Goal: Task Accomplishment & Management: Complete application form

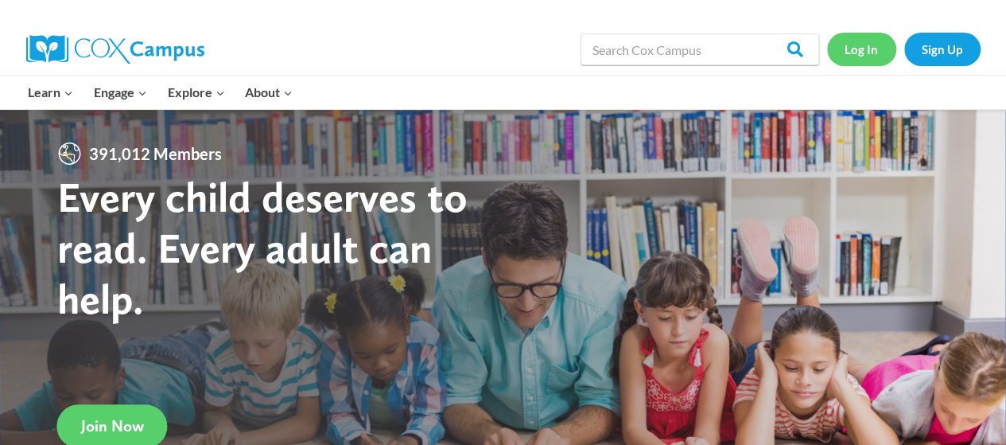
click at [878, 50] on link "Log In" at bounding box center [861, 49] width 69 height 33
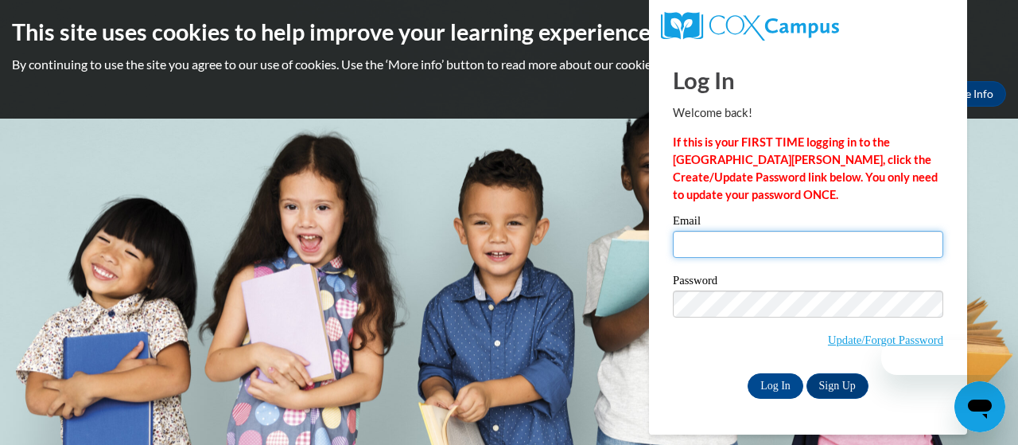
click at [729, 243] on input "Email" at bounding box center [808, 244] width 270 height 27
type input "[EMAIL_ADDRESS][DOMAIN_NAME]"
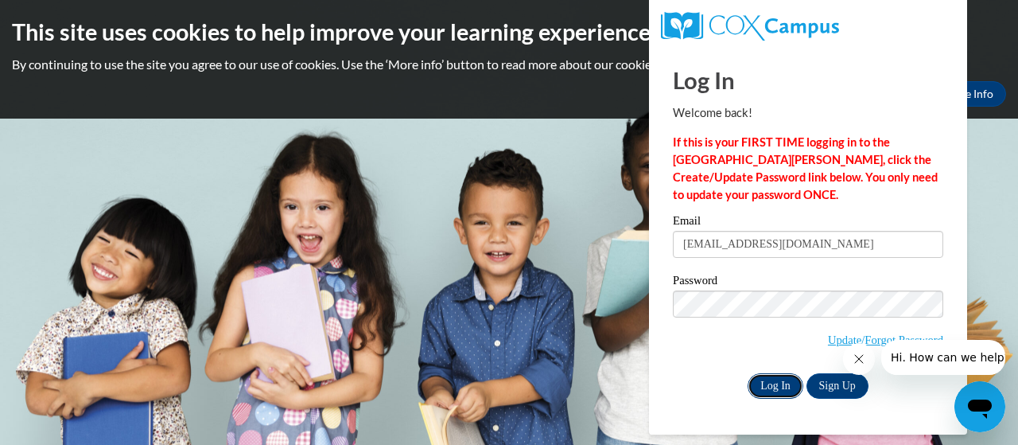
click at [772, 385] on input "Log In" at bounding box center [776, 385] width 56 height 25
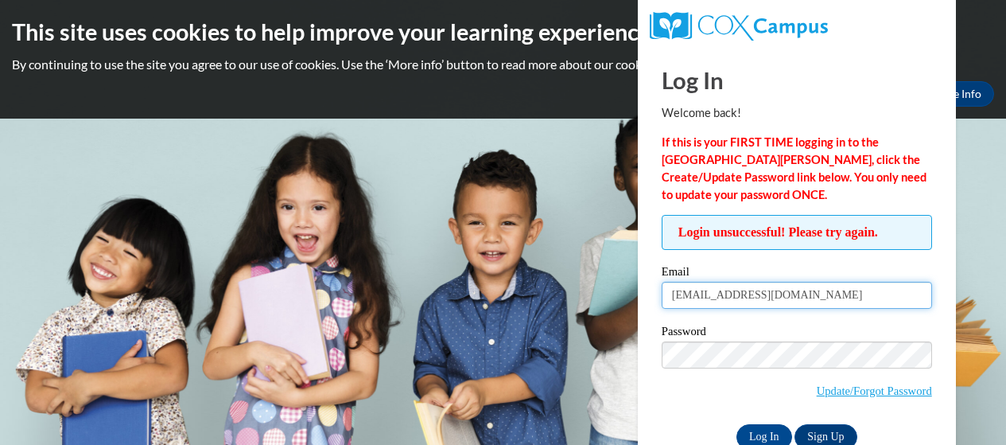
click at [870, 302] on input "[EMAIL_ADDRESS][DOMAIN_NAME]" at bounding box center [797, 295] width 270 height 27
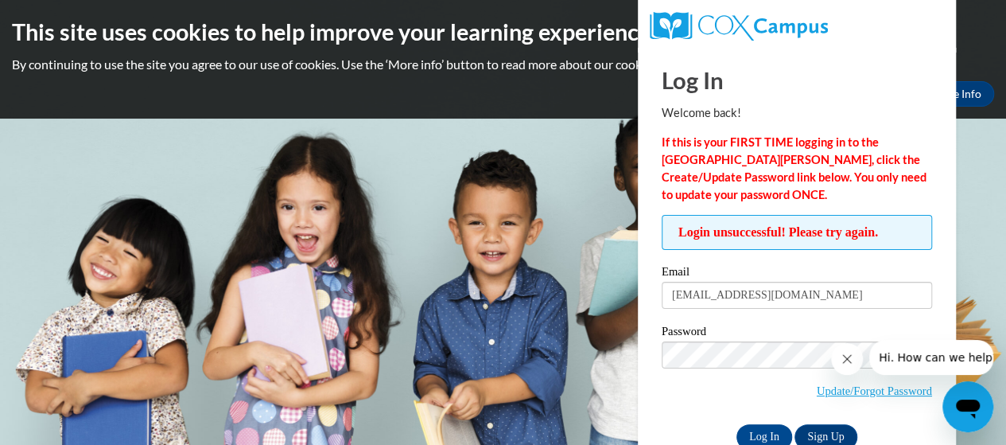
click at [888, 297] on input "julie108757@goddardschools.com" at bounding box center [797, 295] width 270 height 27
drag, startPoint x: 884, startPoint y: 298, endPoint x: 635, endPoint y: 297, distance: 249.0
click at [635, 297] on body "This site uses cookies to help improve your learning experience. By continuing …" at bounding box center [503, 222] width 1006 height 445
type input "[EMAIL_ADDRESS][DOMAIN_NAME]"
click at [768, 434] on input "Log In" at bounding box center [765, 436] width 56 height 25
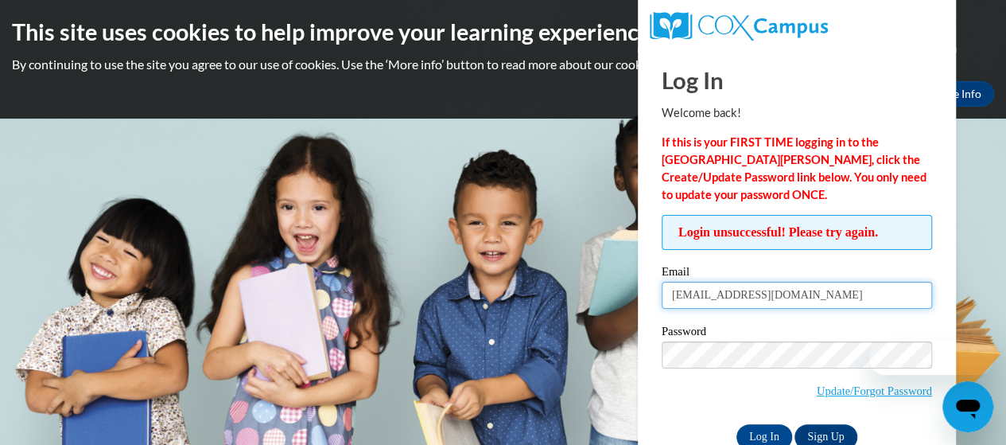
click at [842, 292] on input "julieverdetto@gmail.com" at bounding box center [797, 295] width 270 height 27
type input "[EMAIL_ADDRESS][DOMAIN_NAME]"
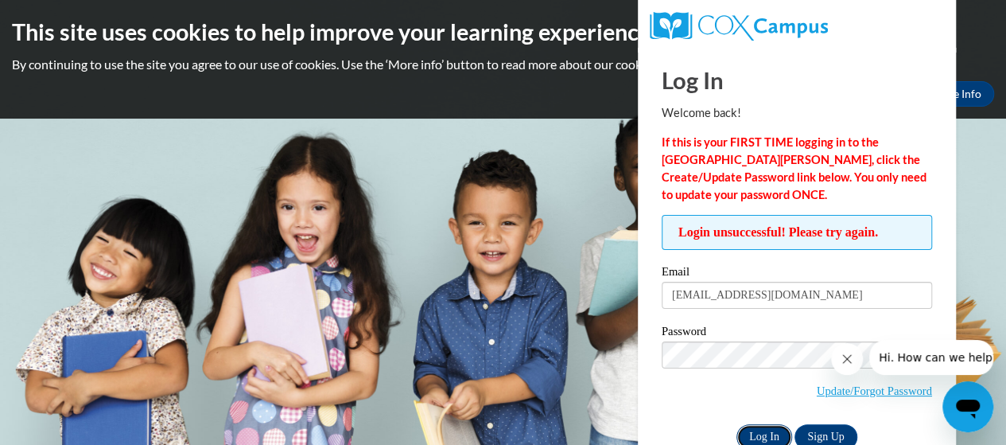
click at [759, 431] on input "Log In" at bounding box center [765, 436] width 56 height 25
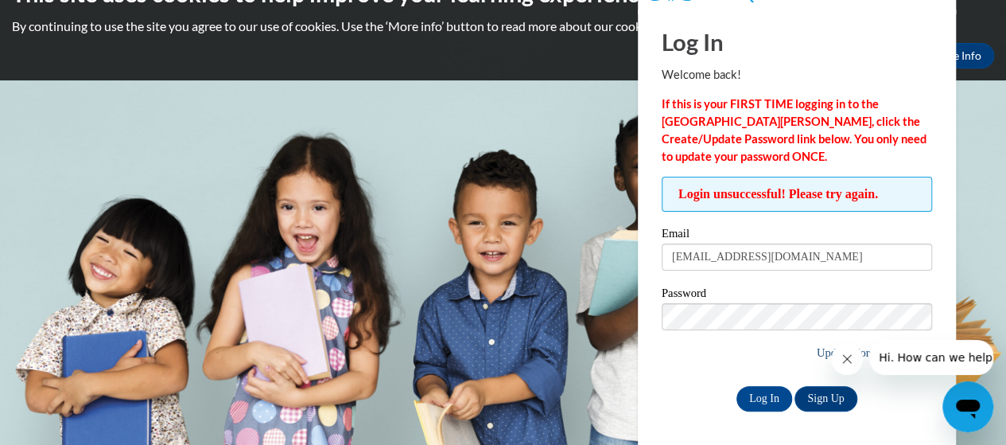
click at [850, 347] on button "Close message from company" at bounding box center [847, 359] width 32 height 32
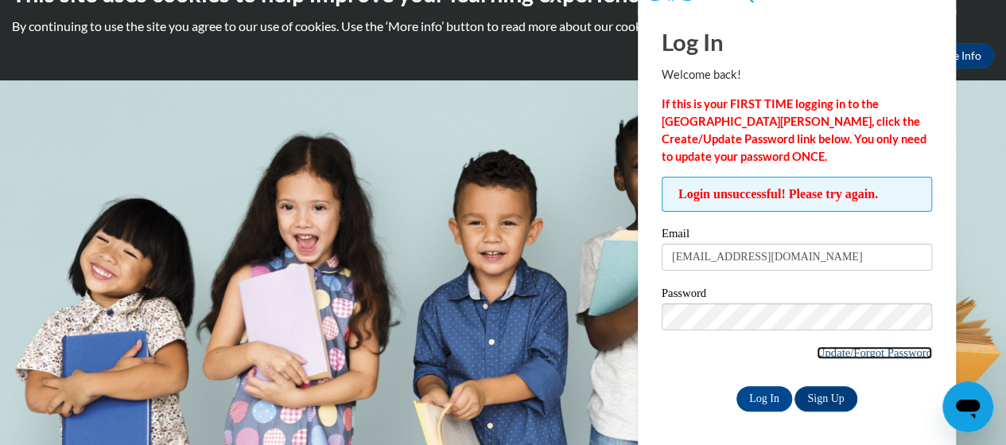
click at [885, 351] on link "Update/Forgot Password" at bounding box center [874, 352] width 115 height 13
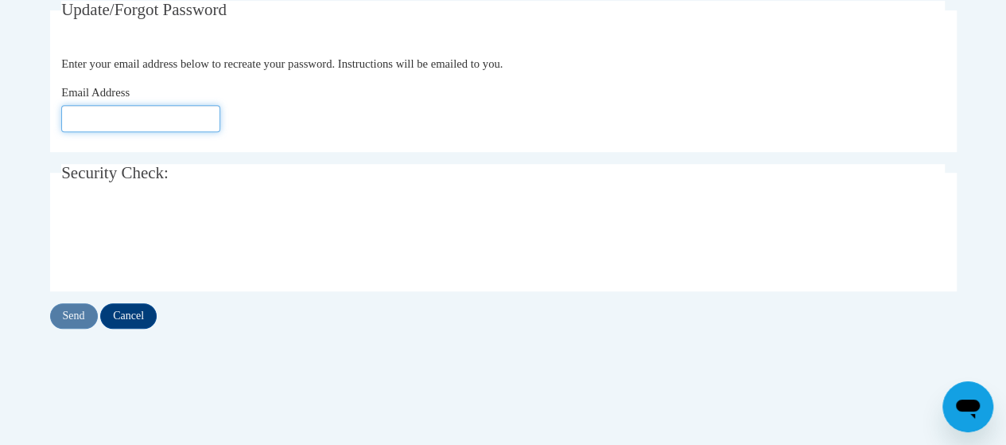
click at [124, 115] on input "Email Address" at bounding box center [140, 118] width 159 height 27
type input "dcanton2ga3@goddardschools.com"
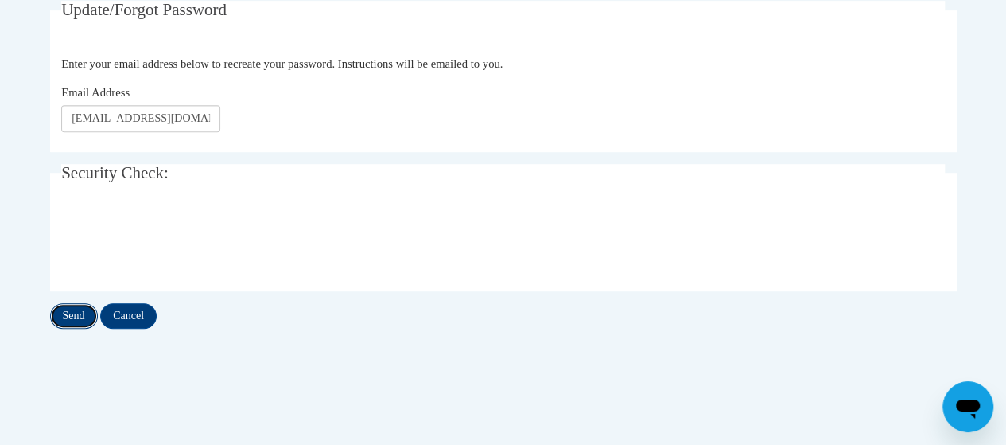
click at [72, 316] on input "Send" at bounding box center [74, 315] width 48 height 25
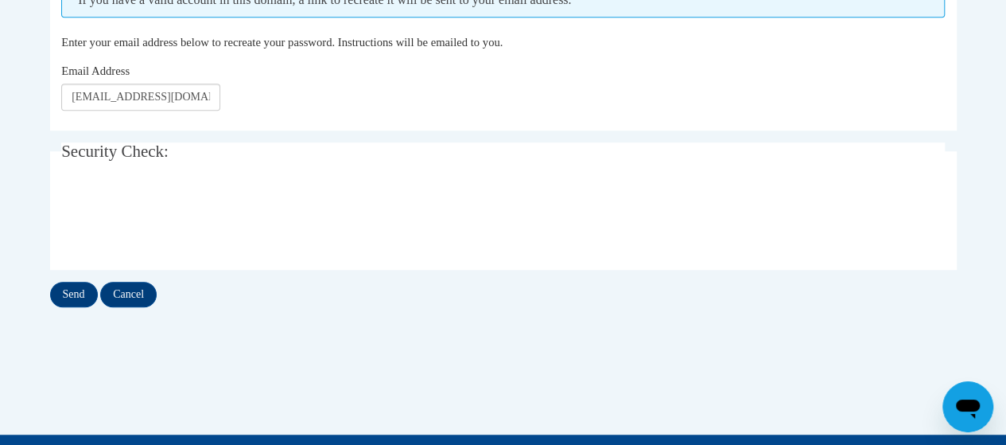
scroll to position [398, 0]
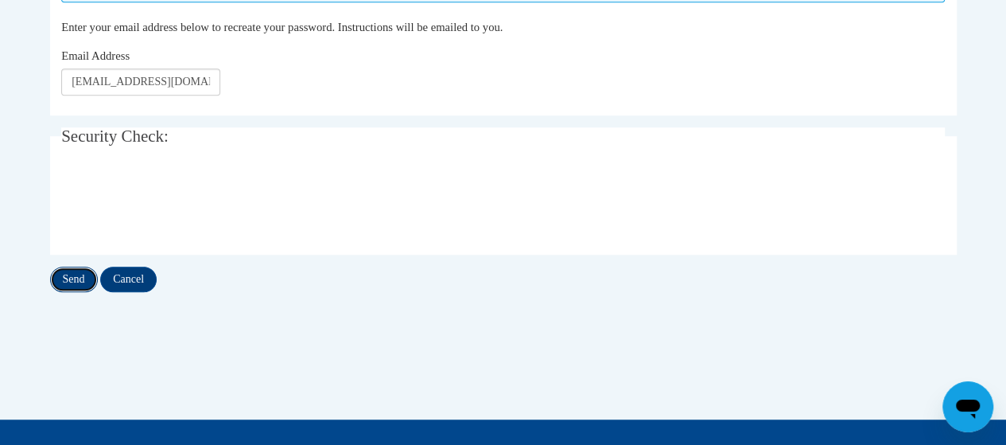
click at [68, 272] on input "Send" at bounding box center [74, 279] width 48 height 25
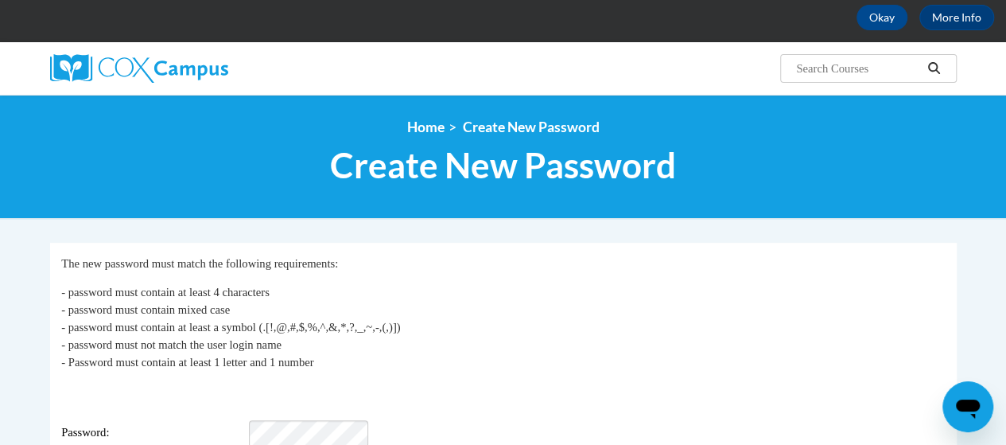
scroll to position [318, 0]
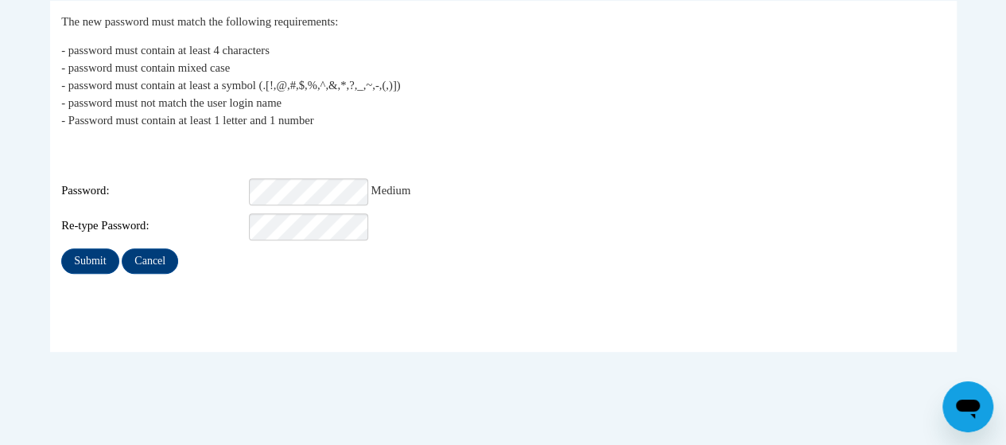
click at [156, 316] on fieldset "My Password The new password must match the following requirements: - password …" at bounding box center [503, 176] width 907 height 351
click at [84, 248] on input "Submit" at bounding box center [89, 260] width 57 height 25
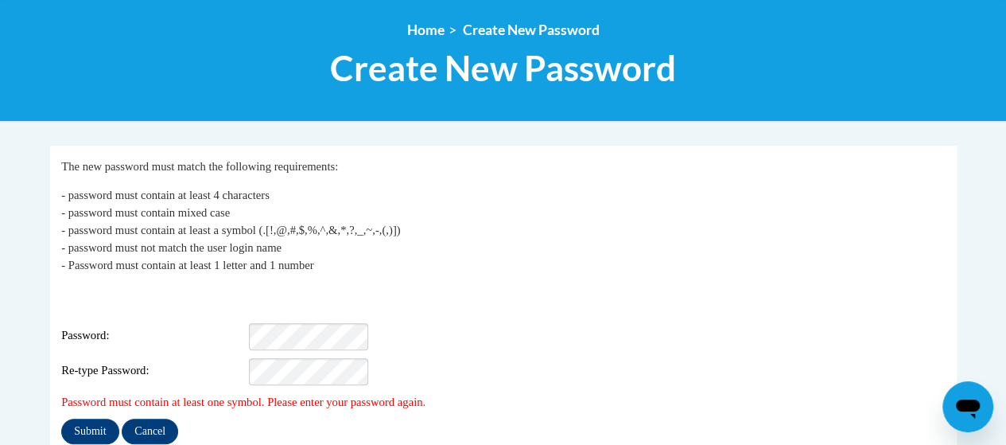
scroll to position [239, 0]
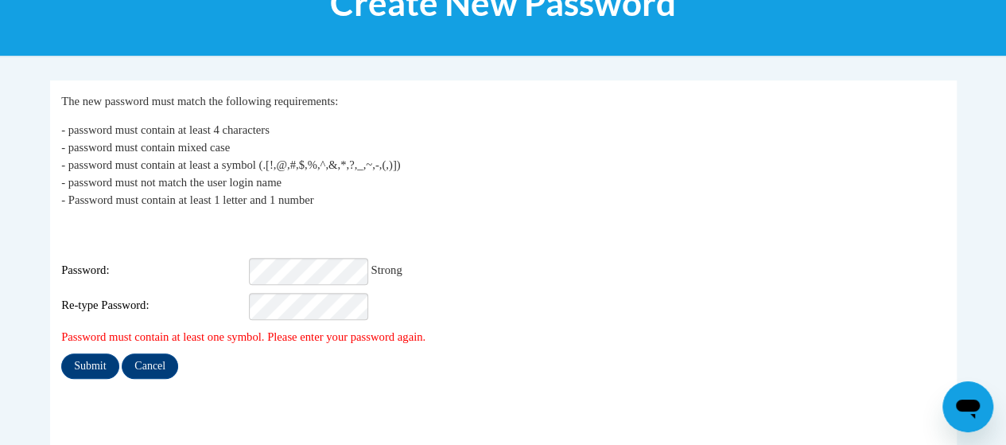
click at [854, 309] on div "My Password The new password must match the following requirements: - password …" at bounding box center [503, 235] width 884 height 286
click at [105, 353] on input "Submit" at bounding box center [89, 365] width 57 height 25
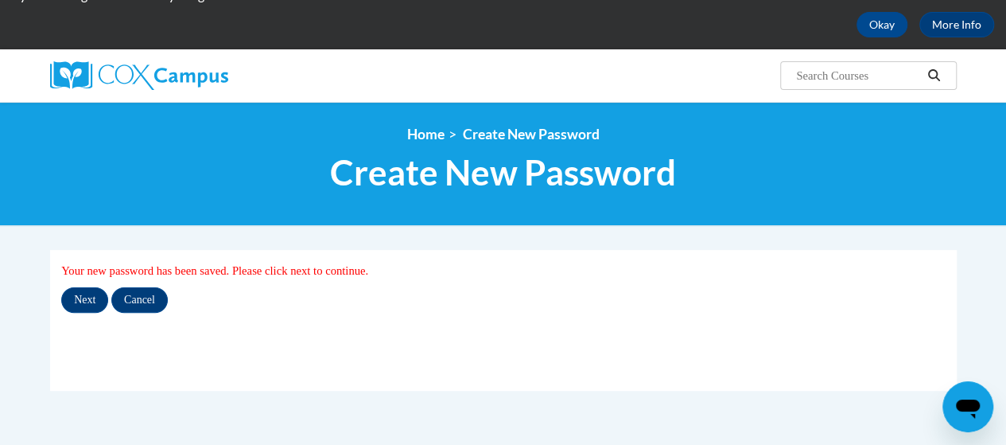
scroll to position [159, 0]
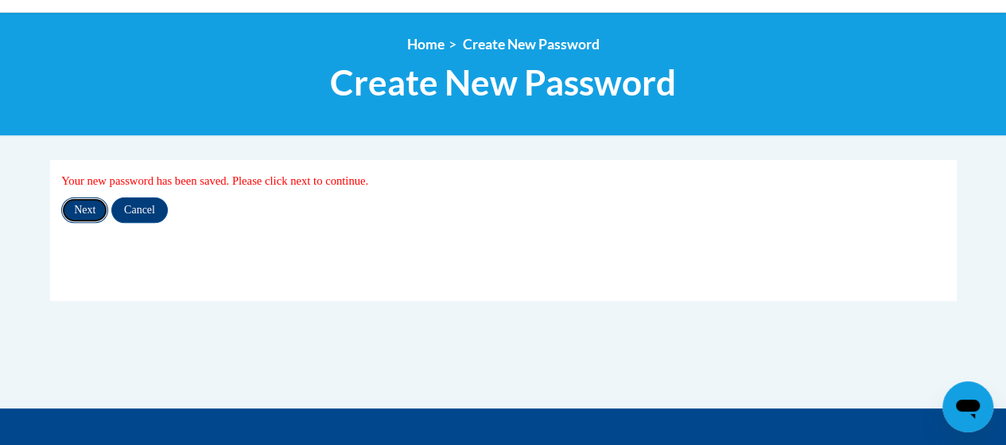
click at [91, 204] on input "Next" at bounding box center [84, 209] width 47 height 25
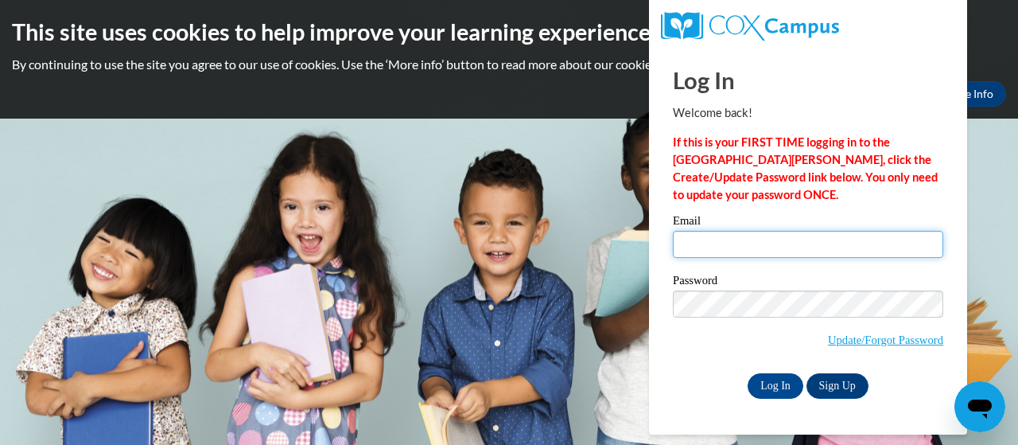
type input "dcanton2ga3@goddardschools.com"
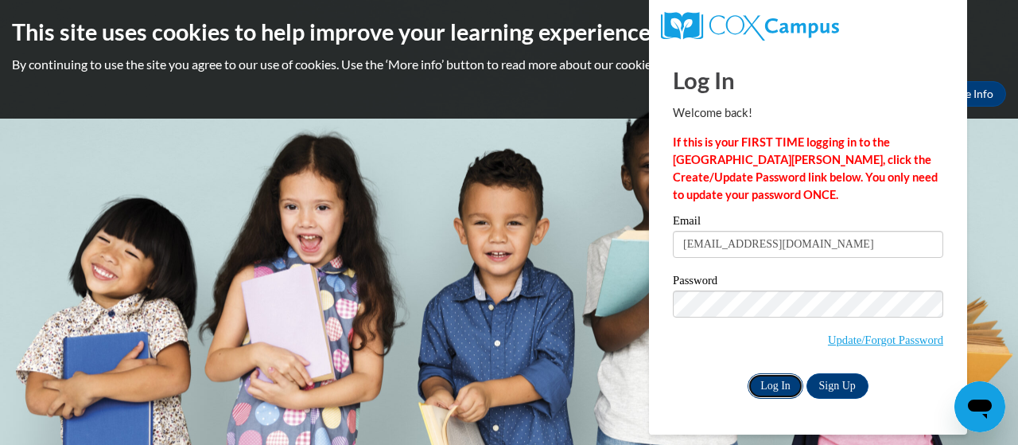
click at [780, 389] on input "Log In" at bounding box center [776, 385] width 56 height 25
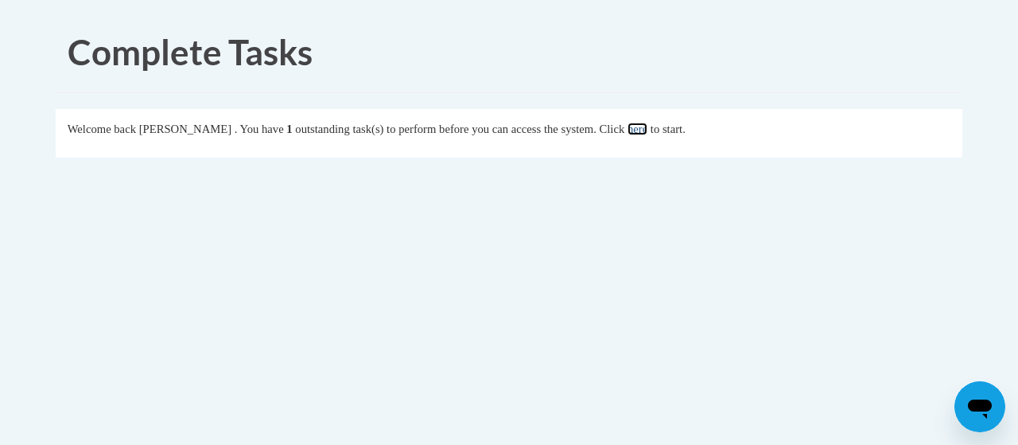
click at [648, 131] on link "here" at bounding box center [638, 129] width 20 height 13
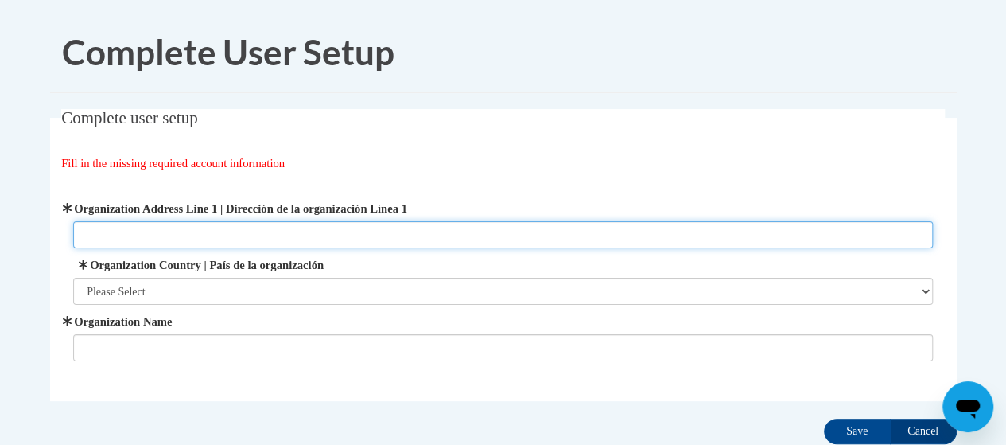
click at [173, 232] on input "Organization Address Line 1 | Dirección de la organización Línea 1" at bounding box center [503, 234] width 860 height 27
type input "310 Prominence Point Pkwy"
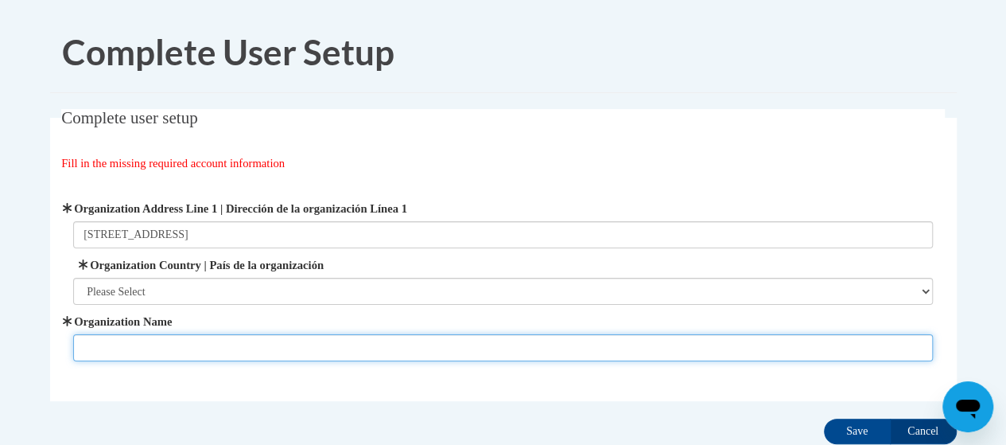
type input "THE GODDARD SCHOOL"
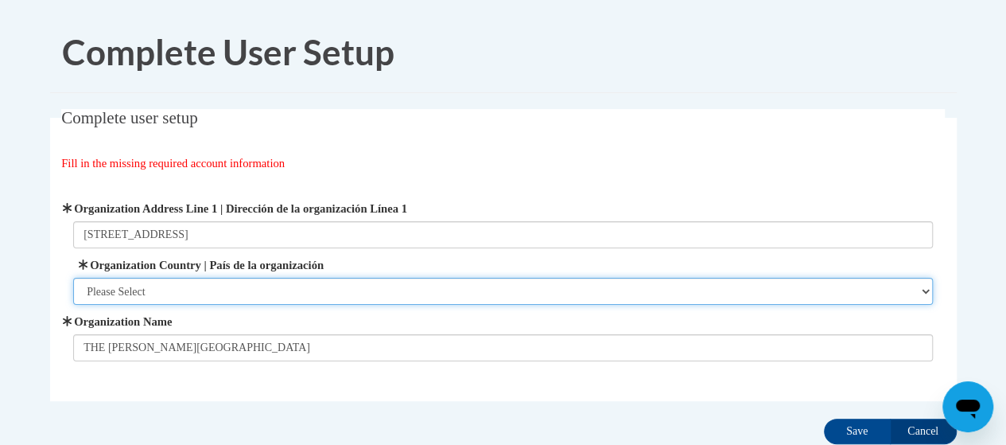
click at [235, 290] on select "Please Select United States | Estados Unidos Outside of the United States | Fue…" at bounding box center [503, 291] width 860 height 27
select select "ad49bcad-a171-4b2e-b99c-48b446064914"
click at [73, 278] on select "Please Select United States | Estados Unidos Outside of the United States | Fue…" at bounding box center [503, 291] width 860 height 27
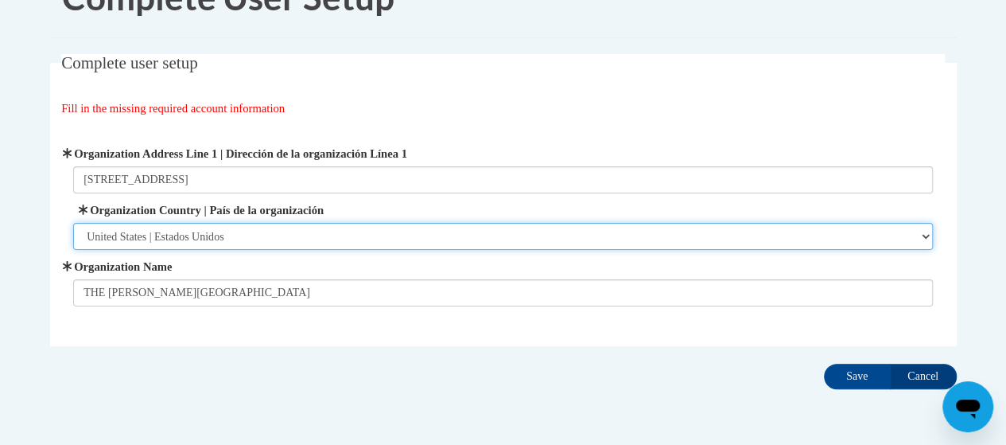
scroll to position [80, 0]
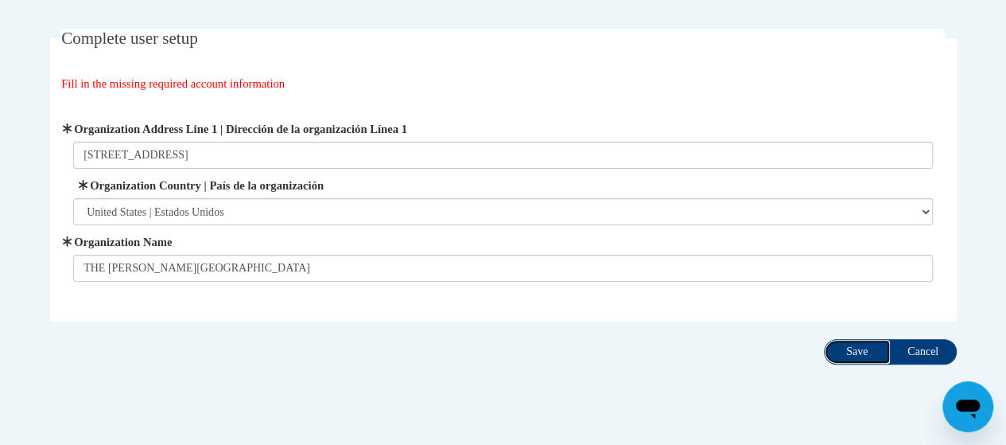
click at [862, 356] on input "Save" at bounding box center [857, 351] width 67 height 25
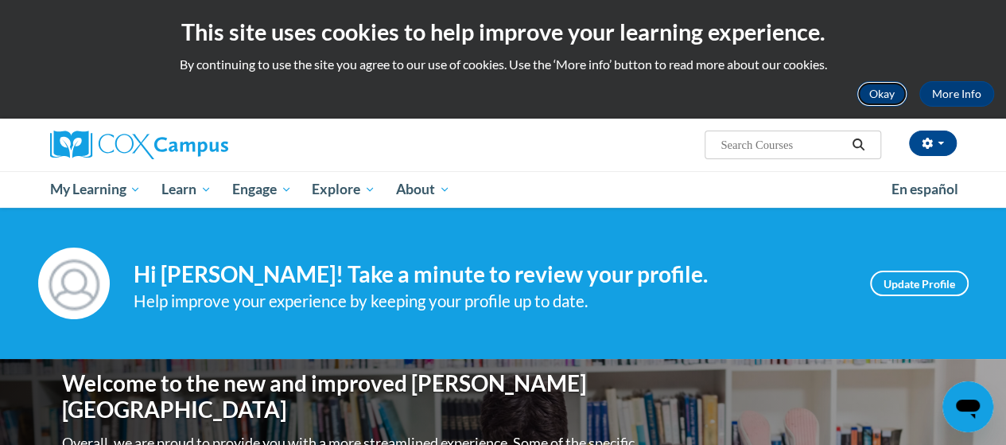
click at [891, 94] on button "Okay" at bounding box center [882, 93] width 51 height 25
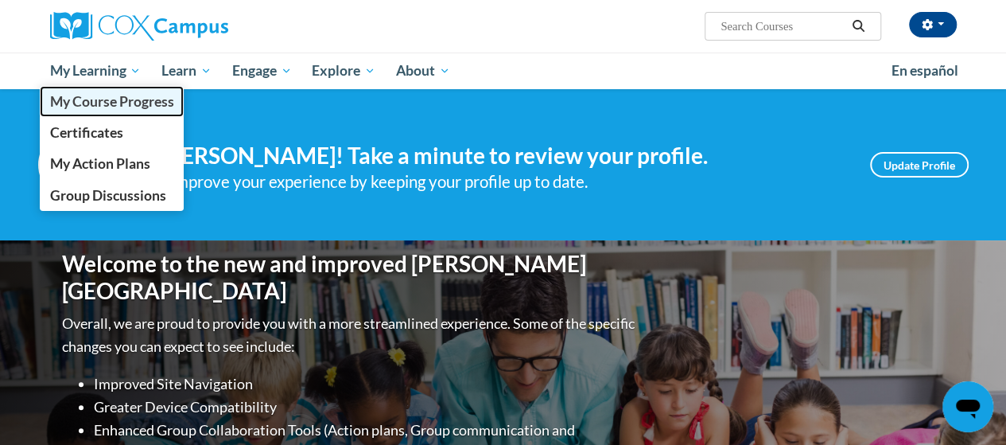
click at [115, 107] on span "My Course Progress" at bounding box center [111, 101] width 124 height 17
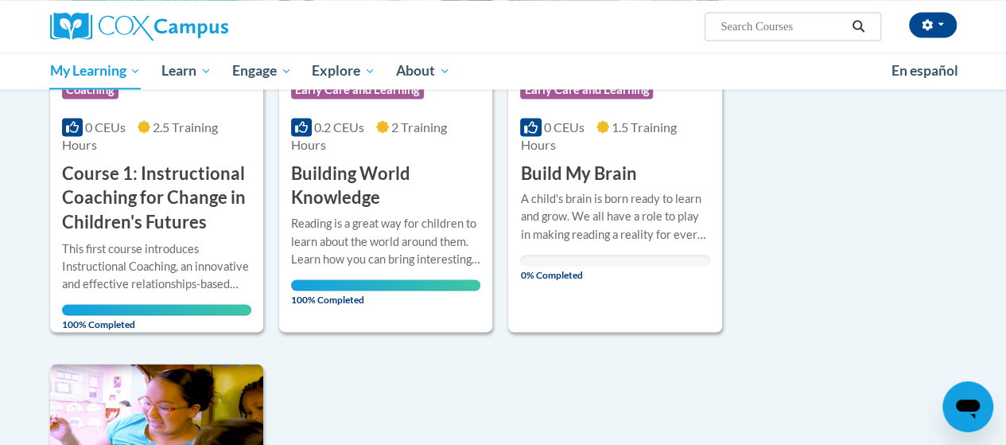
scroll to position [1193, 0]
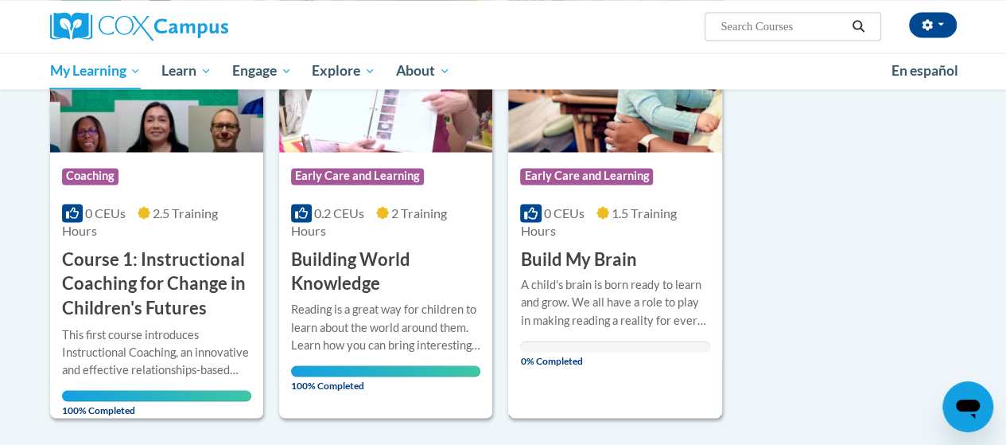
click at [659, 278] on div "A child's brain is born ready to learn and grow. We all have a role to play in …" at bounding box center [614, 302] width 189 height 53
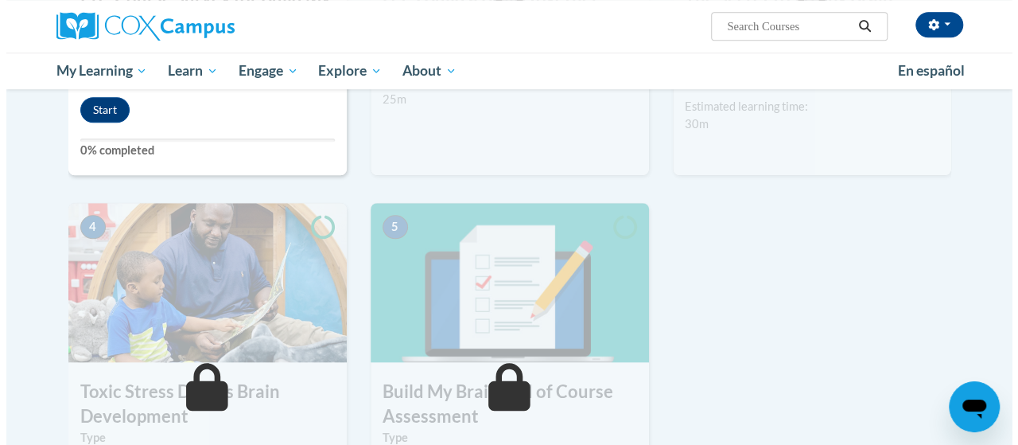
scroll to position [477, 0]
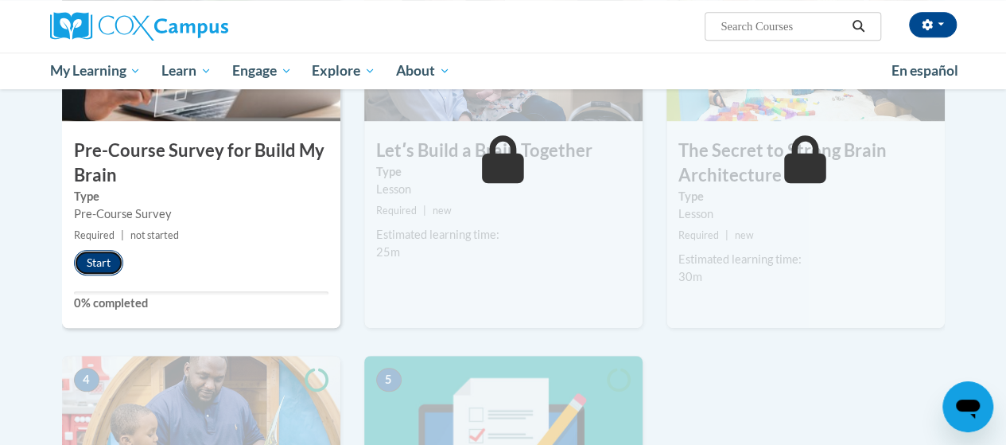
click at [99, 259] on button "Start" at bounding box center [98, 262] width 49 height 25
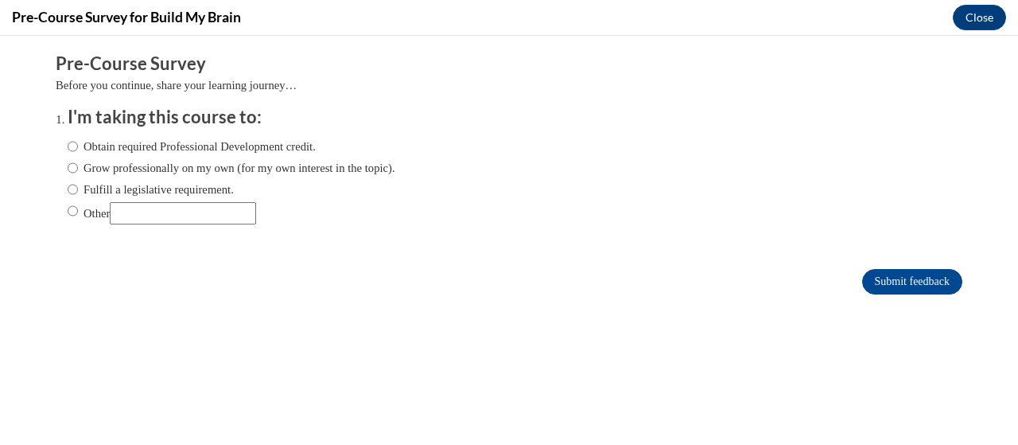
scroll to position [0, 0]
click at [112, 146] on label "Obtain required Professional Development credit." at bounding box center [192, 147] width 248 height 18
click at [78, 146] on input "Obtain required Professional Development credit." at bounding box center [73, 147] width 10 height 18
radio input "true"
click at [932, 286] on input "Submit feedback" at bounding box center [912, 281] width 100 height 25
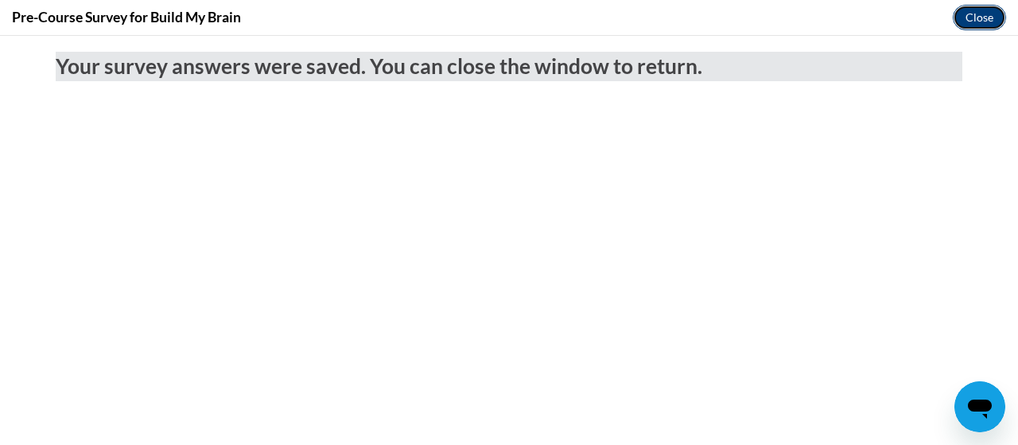
click at [975, 12] on button "Close" at bounding box center [979, 17] width 53 height 25
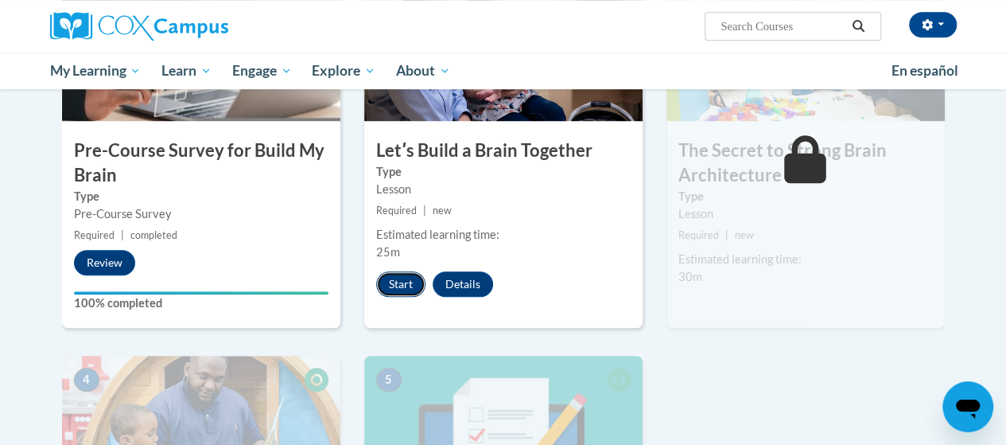
click at [395, 289] on button "Start" at bounding box center [400, 283] width 49 height 25
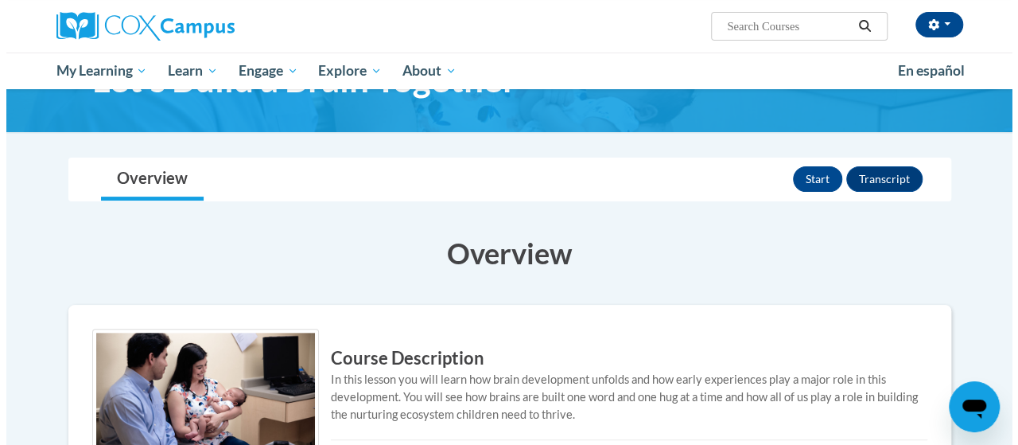
scroll to position [80, 0]
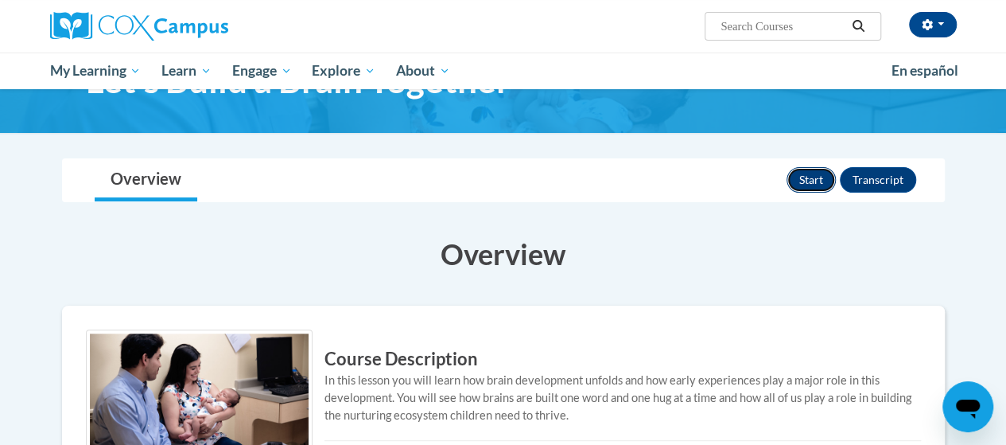
click at [824, 176] on button "Start" at bounding box center [811, 179] width 49 height 25
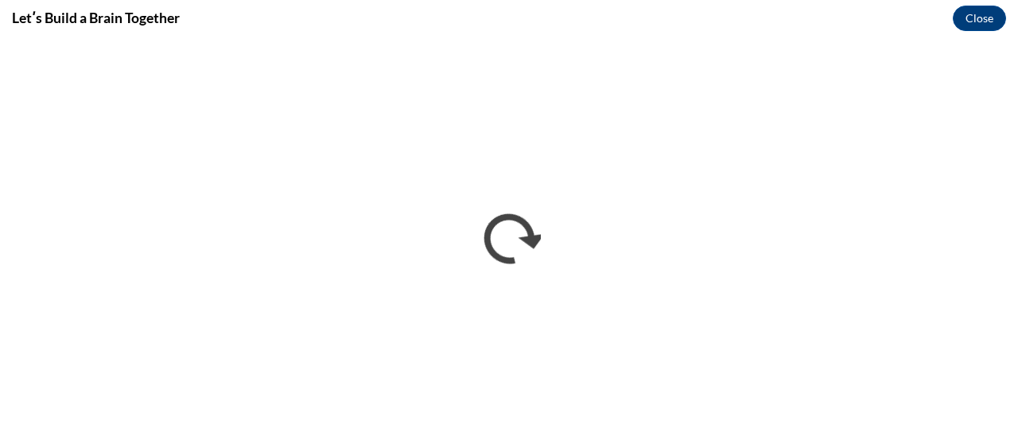
scroll to position [0, 0]
